Goal: Information Seeking & Learning: Learn about a topic

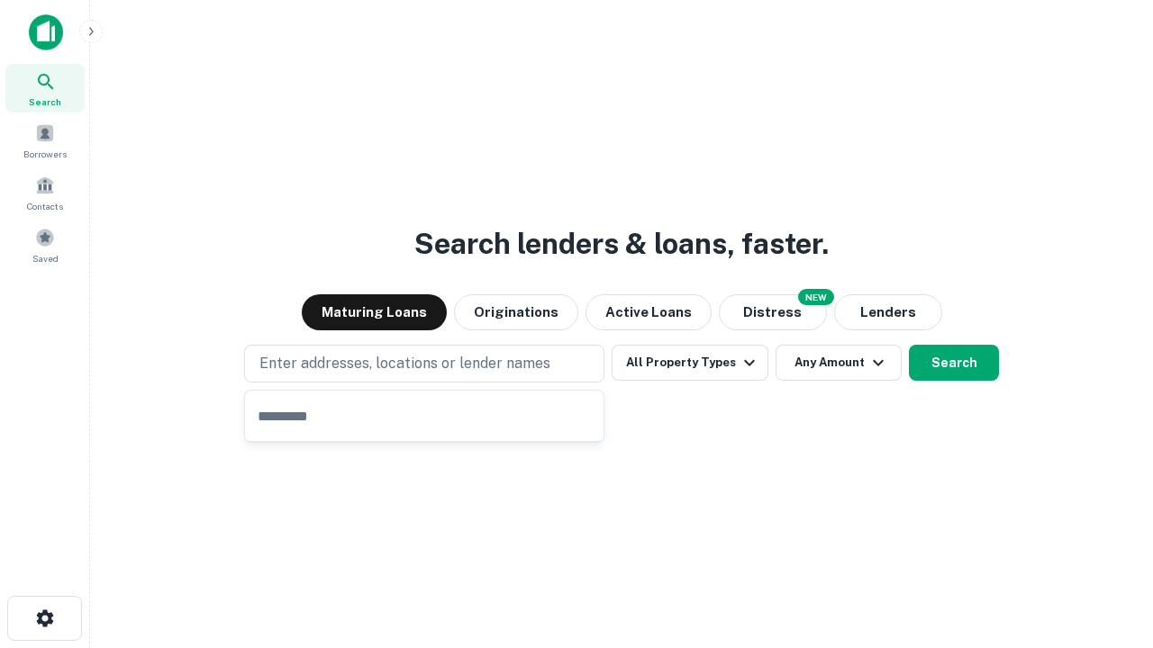
type input "**********"
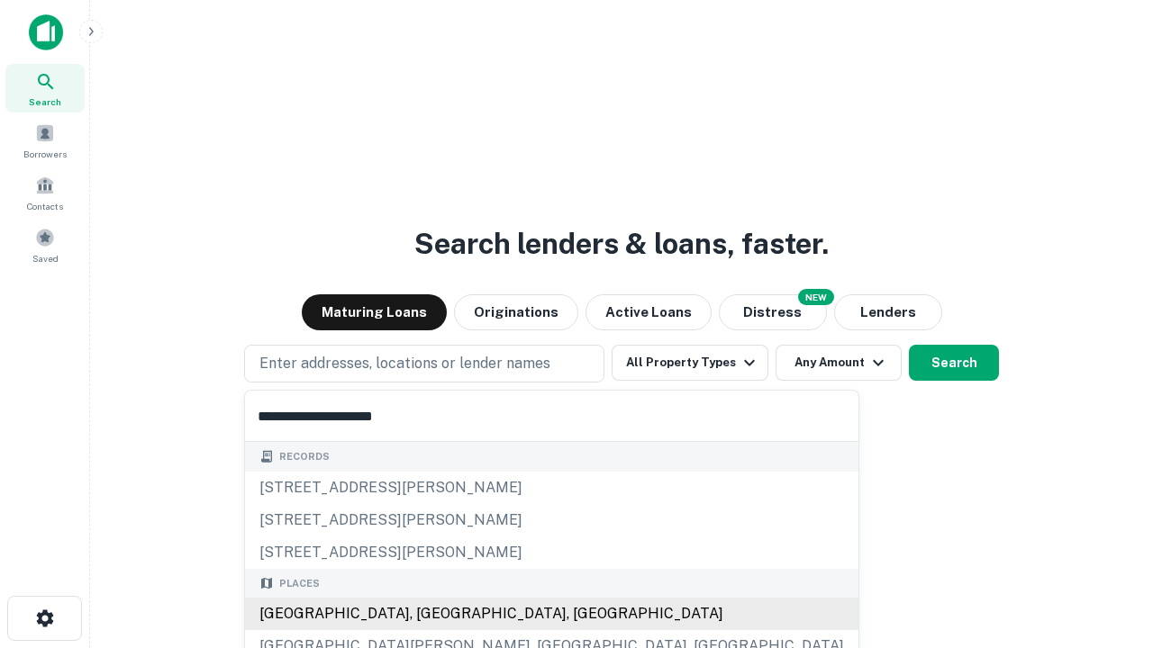
click at [430, 614] on div "[GEOGRAPHIC_DATA], [GEOGRAPHIC_DATA], [GEOGRAPHIC_DATA]" at bounding box center [551, 614] width 613 height 32
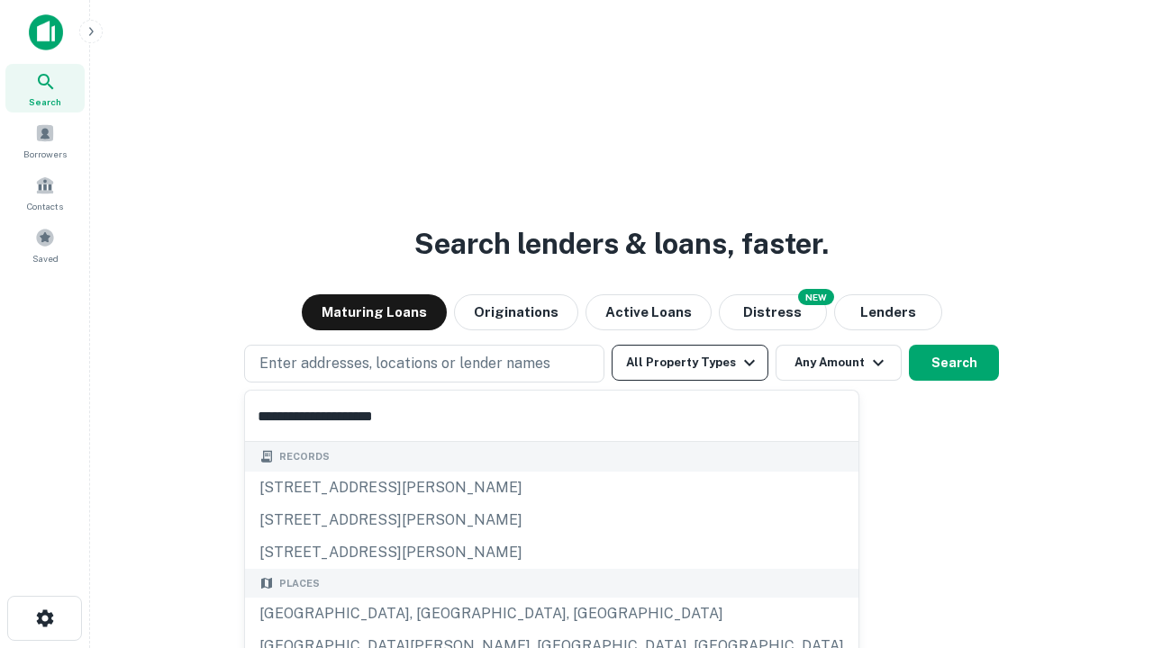
click at [690, 363] on button "All Property Types" at bounding box center [689, 363] width 157 height 36
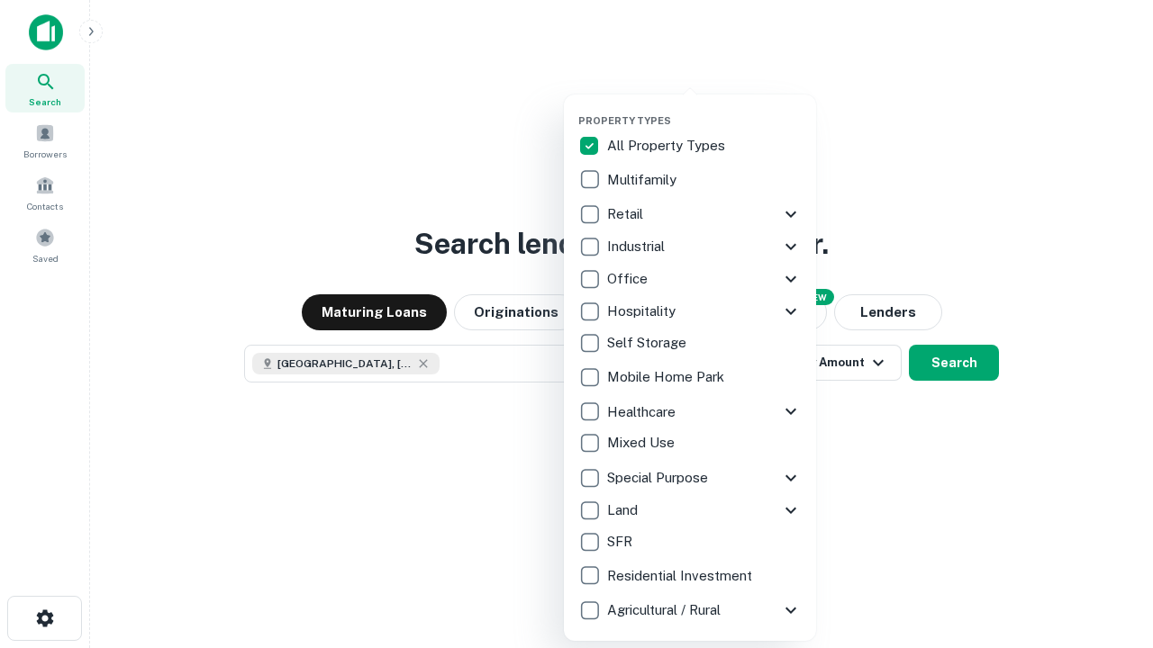
click at [704, 109] on button "button" at bounding box center [704, 109] width 252 height 1
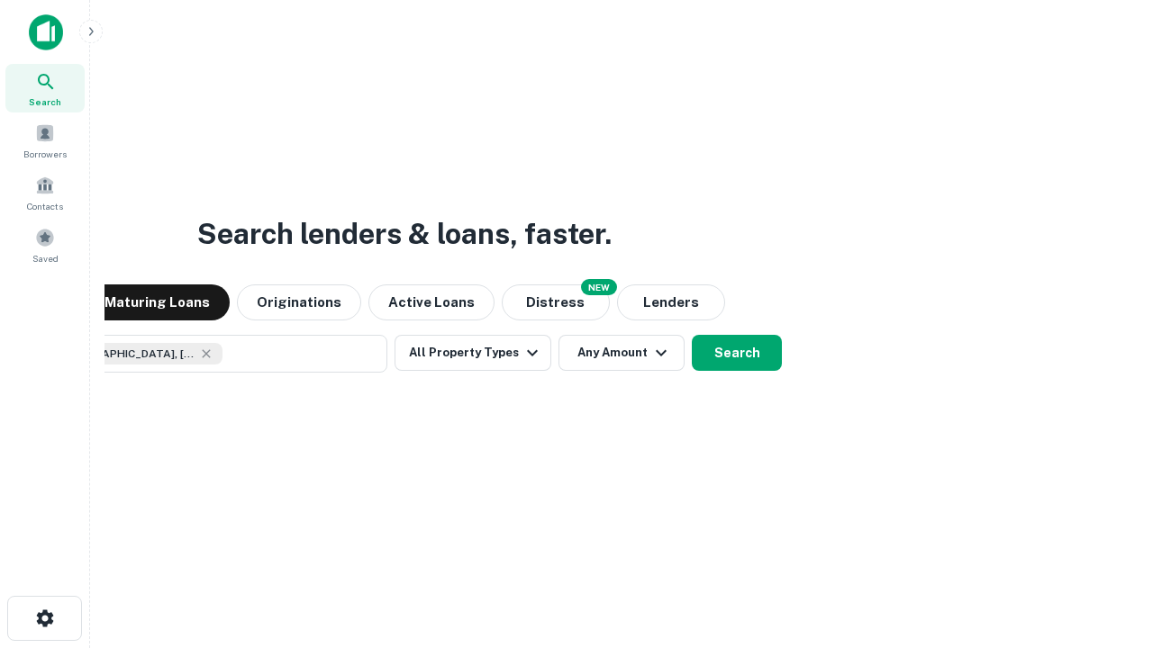
scroll to position [29, 0]
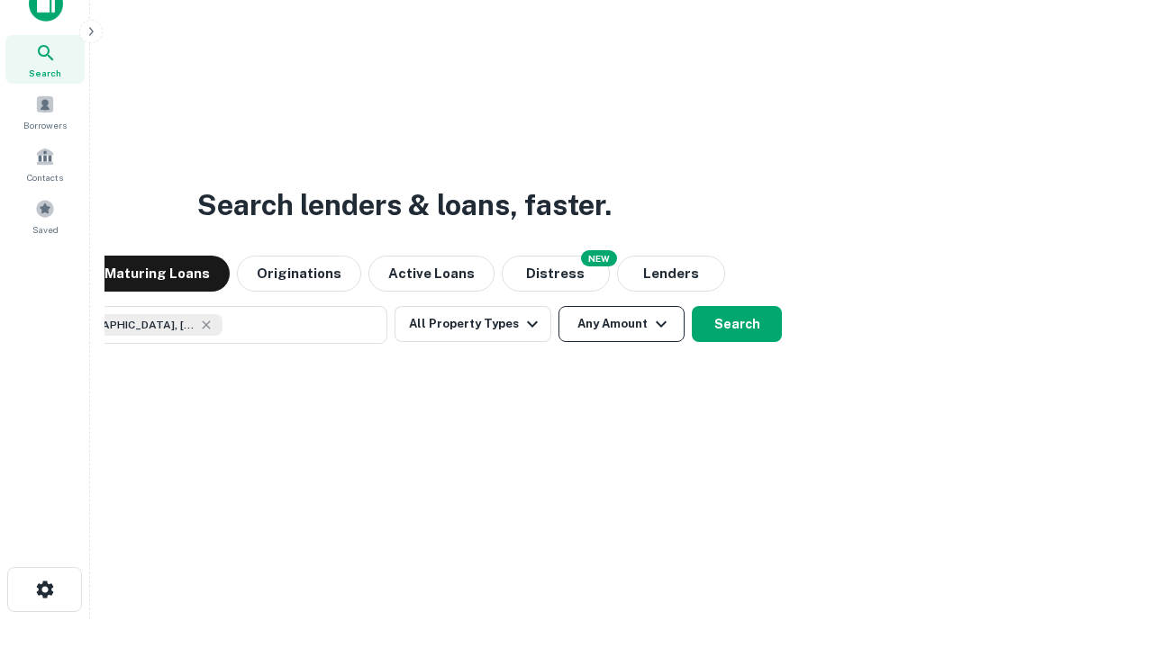
click at [558, 306] on button "Any Amount" at bounding box center [621, 324] width 126 height 36
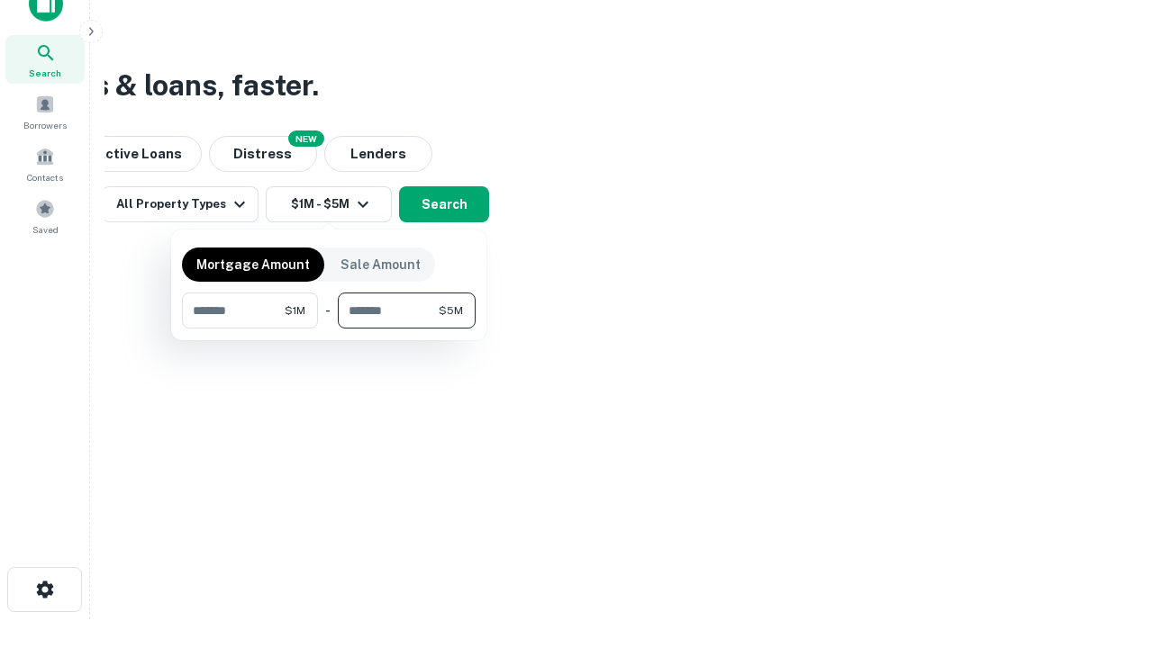
type input "*******"
click at [329, 329] on button "button" at bounding box center [329, 329] width 294 height 1
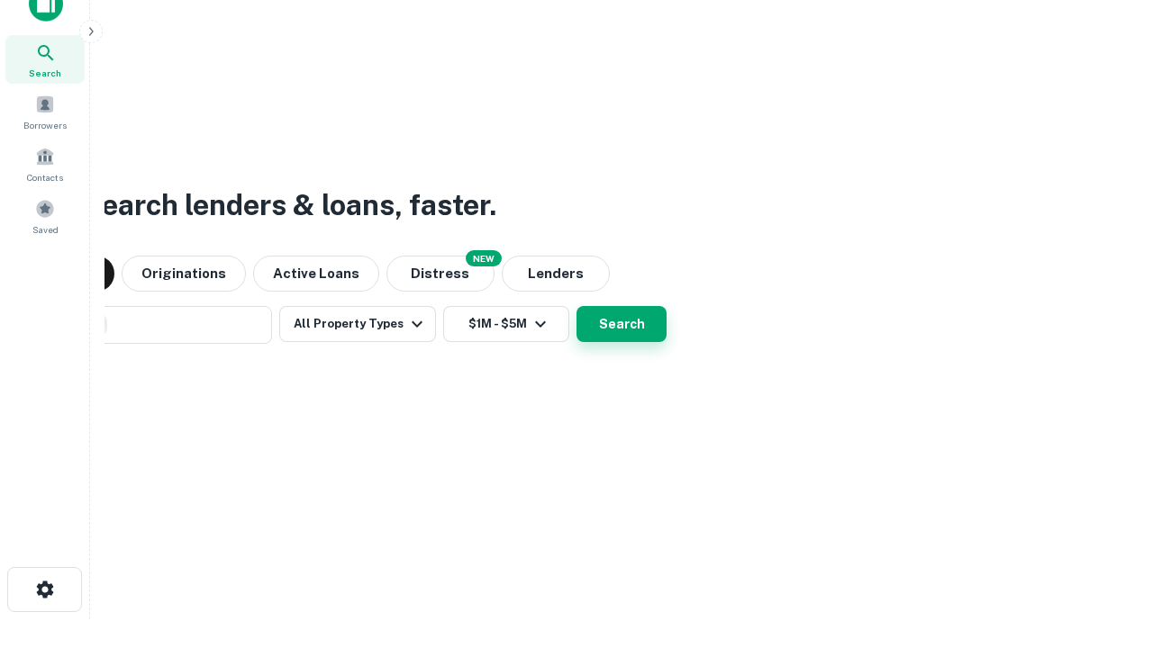
click at [576, 306] on button "Search" at bounding box center [621, 324] width 90 height 36
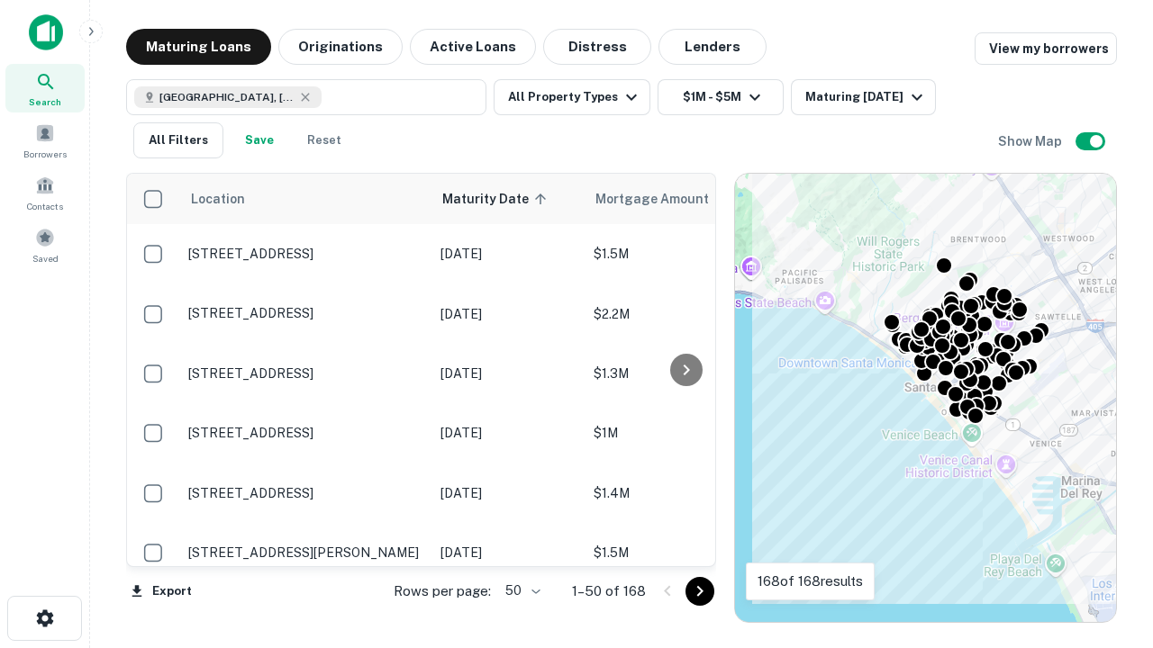
click at [520, 591] on body "Search Borrowers Contacts Saved Maturing Loans Originations Active Loans Distre…" at bounding box center [576, 324] width 1153 height 648
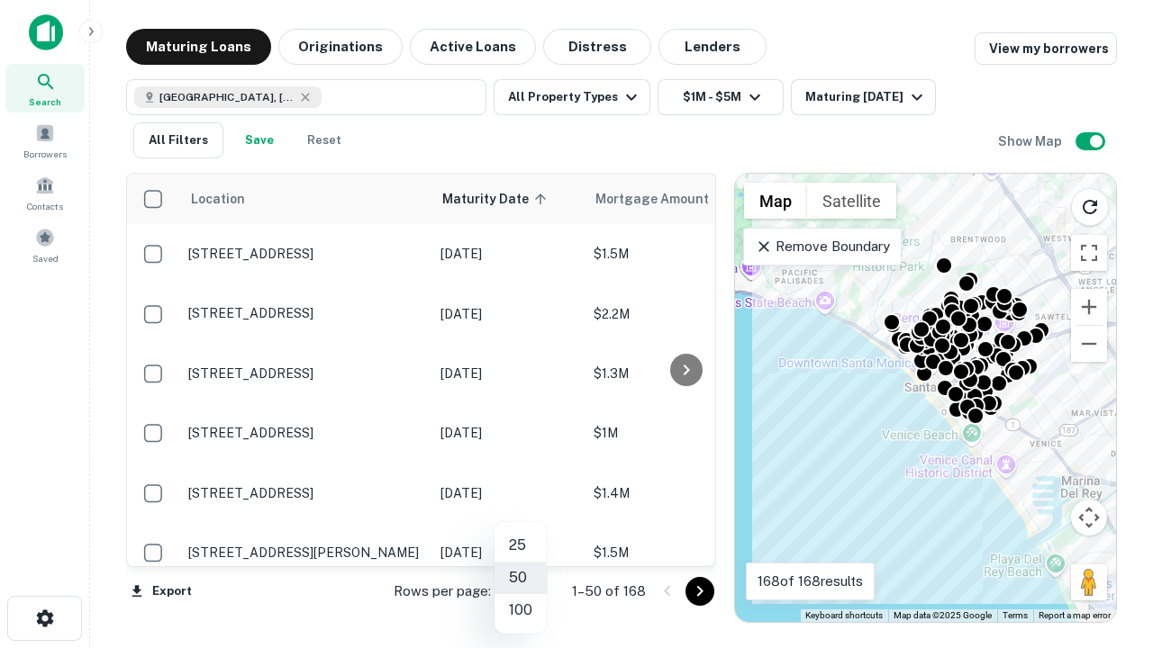
click at [521, 546] on li "25" at bounding box center [520, 546] width 52 height 32
